Goal: Task Accomplishment & Management: Manage account settings

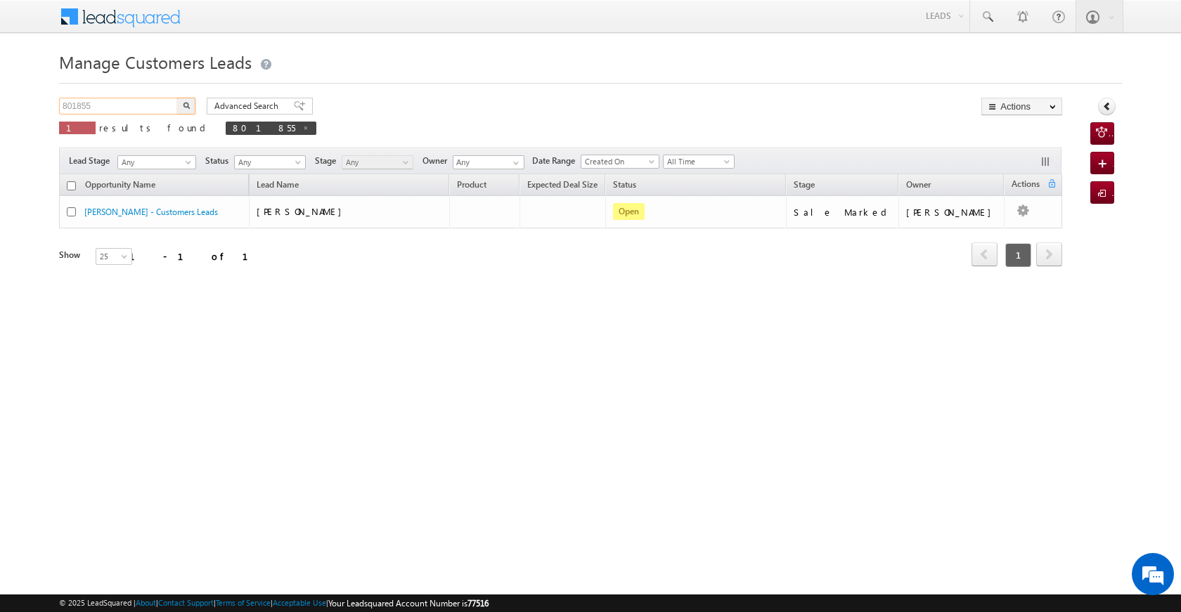
drag, startPoint x: 124, startPoint y: 106, endPoint x: 42, endPoint y: 106, distance: 81.6
click at [42, 106] on body "Menu [PERSON_NAME] [PERSON_NAME] a2@ks erve." at bounding box center [590, 199] width 1181 height 399
paste input "49"
type input "801849"
click at [186, 111] on button "button" at bounding box center [186, 106] width 18 height 17
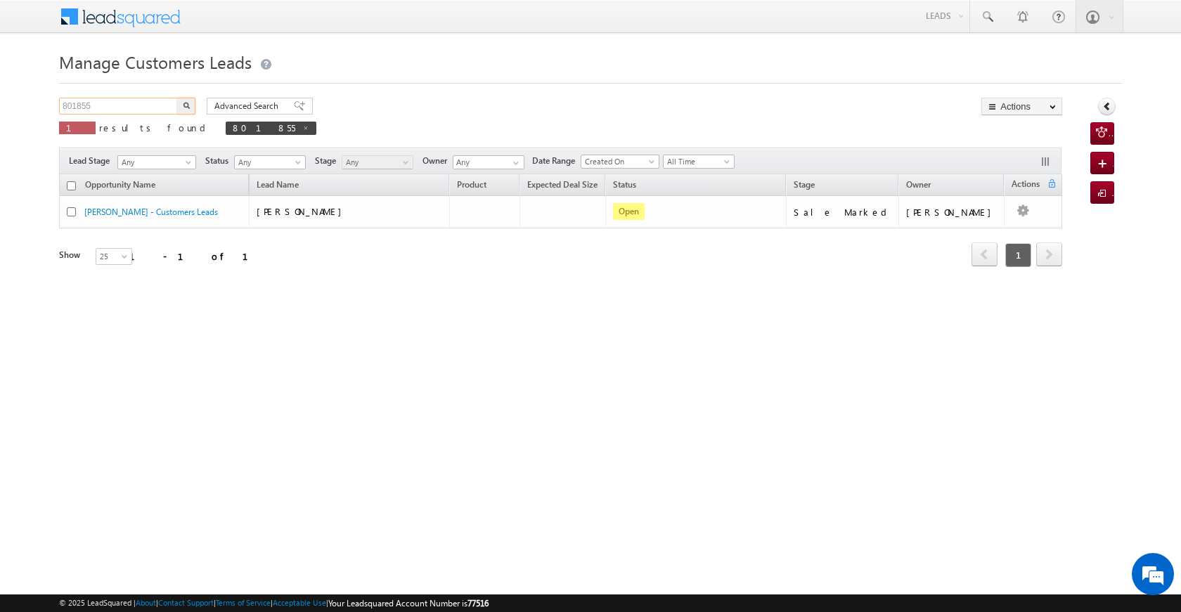
drag, startPoint x: 116, startPoint y: 103, endPoint x: 43, endPoint y: 95, distance: 73.6
click at [43, 95] on body "Menu [PERSON_NAME] [PERSON_NAME] a2@ks erve." at bounding box center [590, 199] width 1181 height 399
paste input "49"
type input "801849"
click at [183, 103] on img "button" at bounding box center [186, 105] width 7 height 7
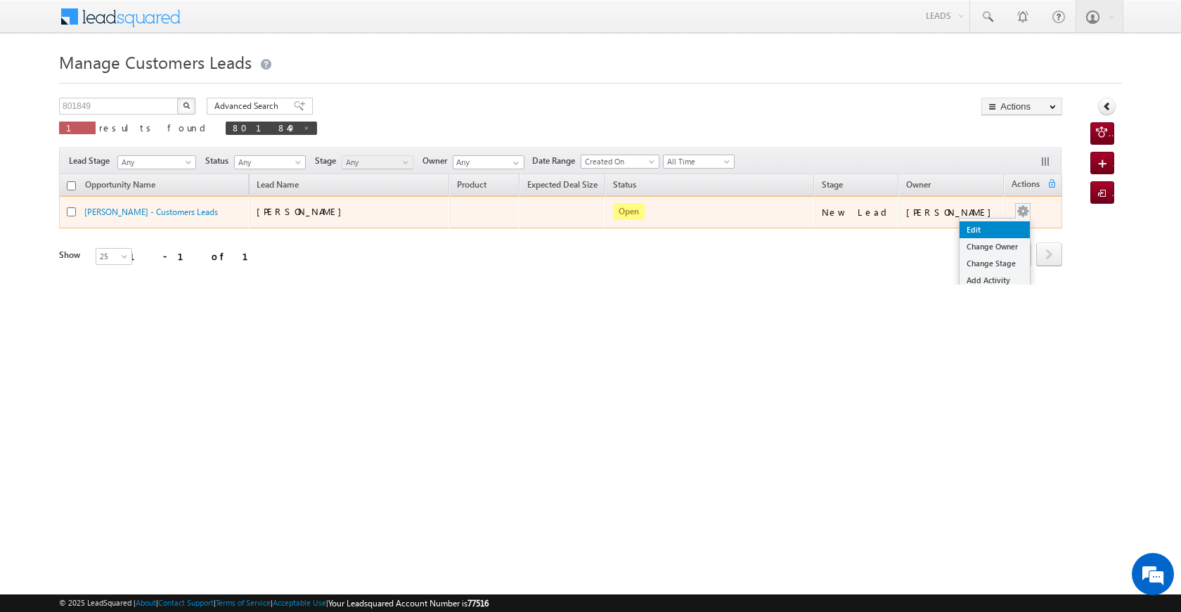
click at [970, 228] on link "Edit" at bounding box center [995, 229] width 70 height 17
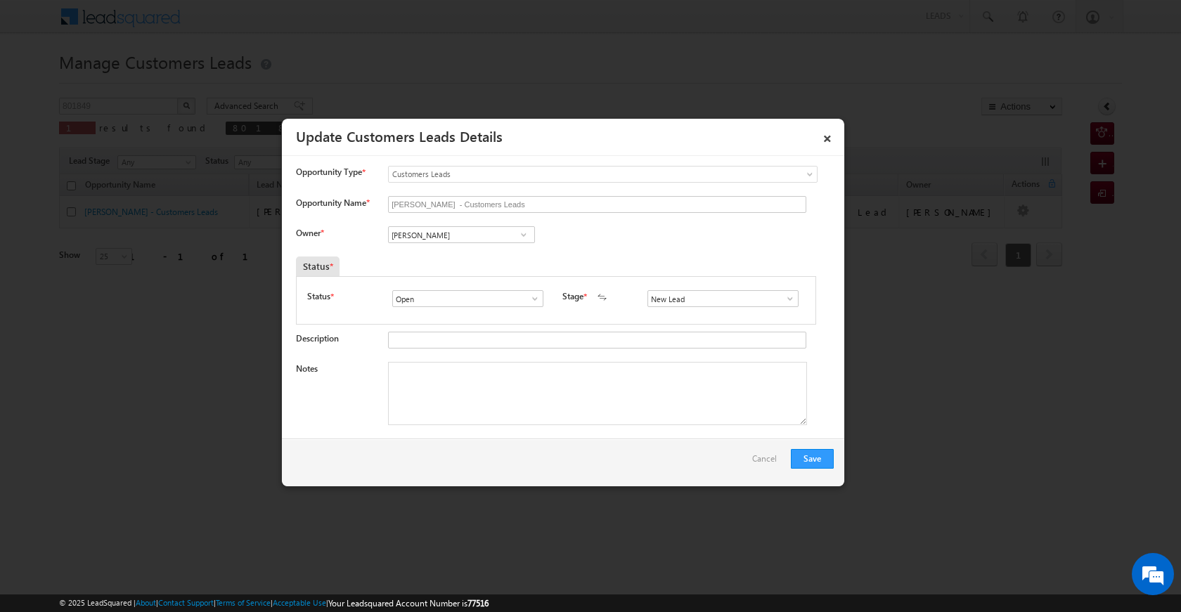
click at [525, 231] on span at bounding box center [524, 234] width 14 height 11
click at [459, 258] on span "[PERSON_NAME][EMAIL_ADDRESS][PERSON_NAME][DOMAIN_NAME]" at bounding box center [457, 262] width 127 height 11
type input "[PERSON_NAME]"
click at [472, 420] on textarea "Notes" at bounding box center [597, 393] width 419 height 63
click at [438, 387] on textarea "Notes" at bounding box center [597, 393] width 419 height 63
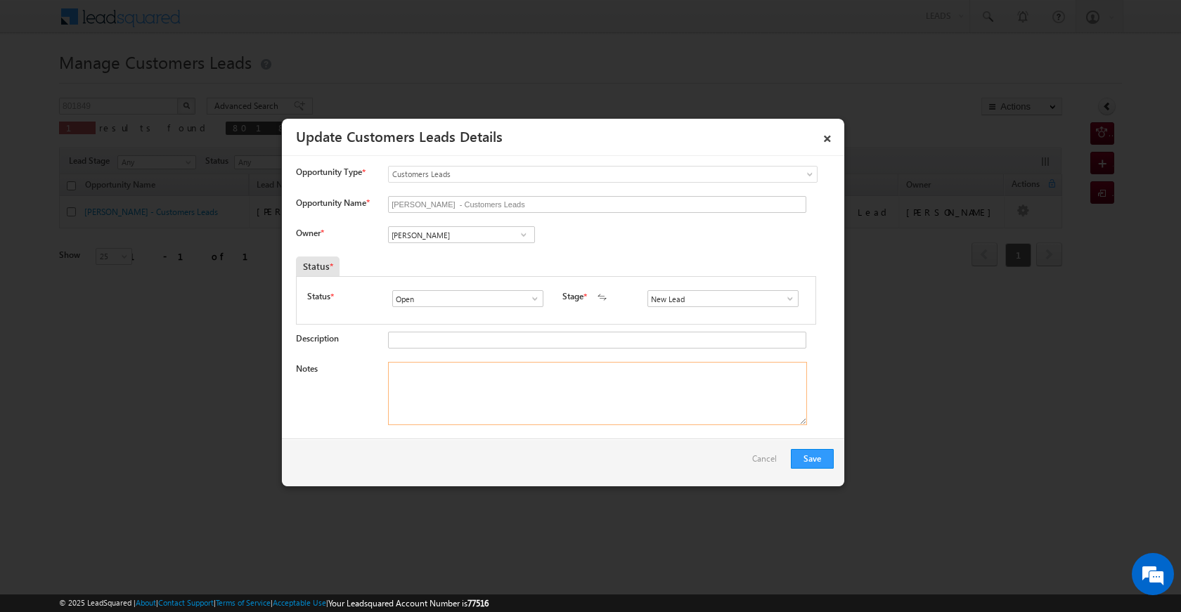
paste textarea "makan vailue 40 laC LOAN AMOUNT 2 0 LAC SCARPE BUSINESS 60 K LOAN ADHAR FANANCE…"
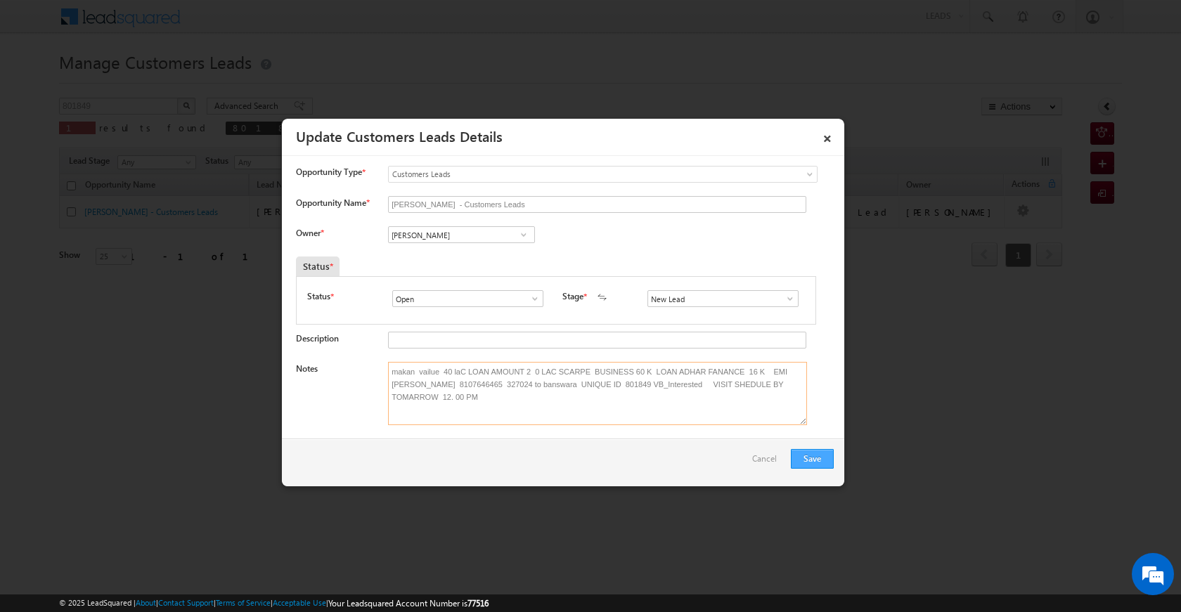
type textarea "makan vailue 40 laC LOAN AMOUNT 2 0 LAC SCARPE BUSINESS 60 K LOAN ADHAR FANANCE…"
click at [813, 453] on button "Save" at bounding box center [812, 459] width 43 height 20
